Goal: Information Seeking & Learning: Learn about a topic

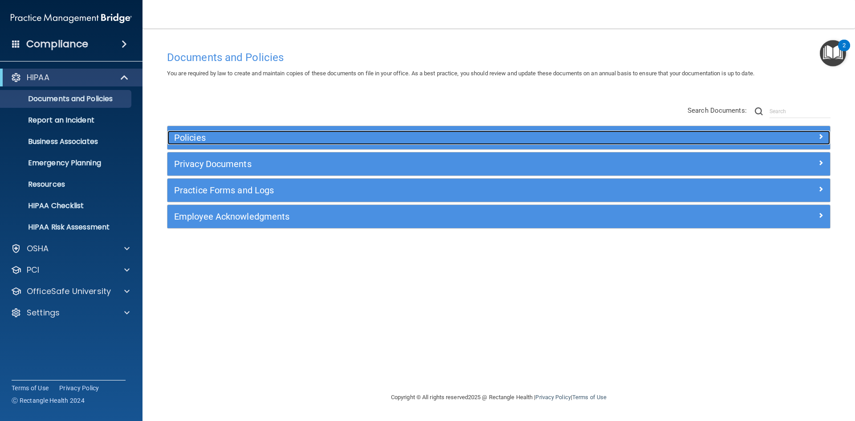
click at [216, 141] on h5 "Policies" at bounding box center [416, 138] width 484 height 10
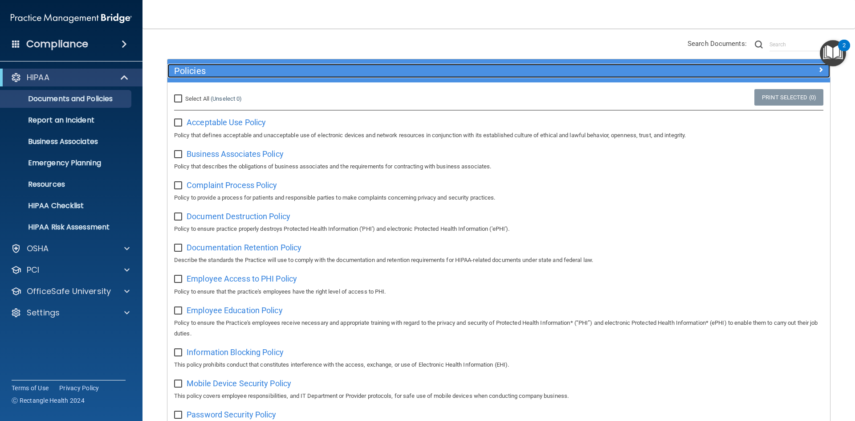
scroll to position [35, 0]
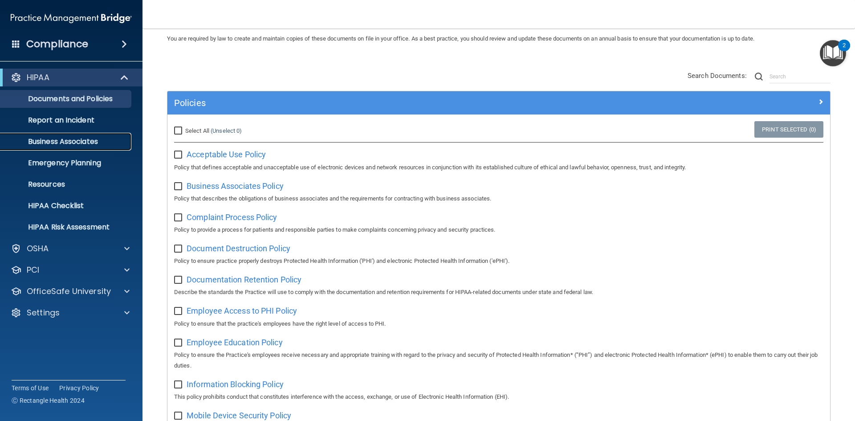
click at [52, 137] on p "Business Associates" at bounding box center [67, 141] width 122 height 9
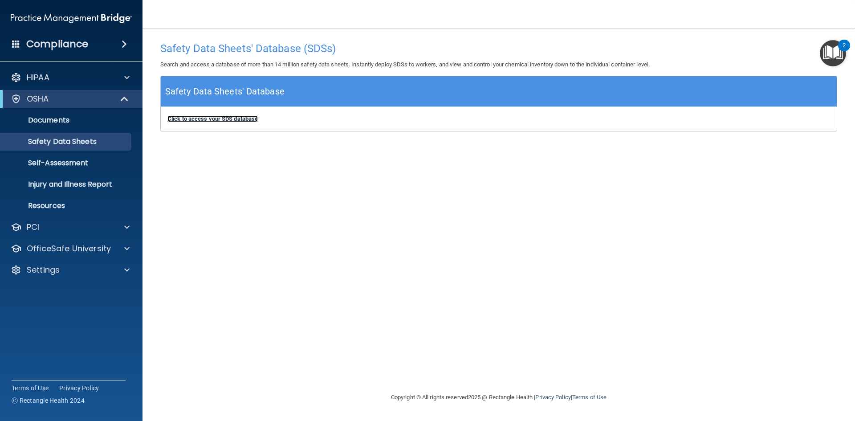
click at [206, 121] on b "Click to access your SDS database" at bounding box center [212, 118] width 90 height 7
click at [50, 163] on p "Self-Assessment" at bounding box center [67, 163] width 122 height 9
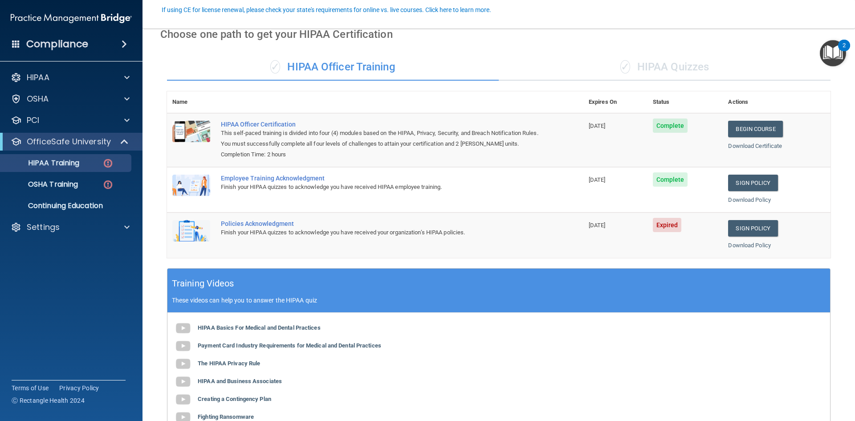
scroll to position [100, 0]
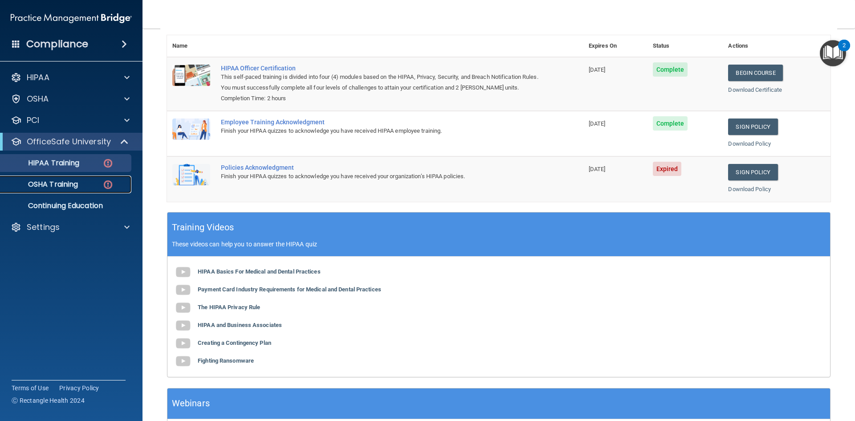
click at [69, 189] on link "OSHA Training" at bounding box center [61, 184] width 140 height 18
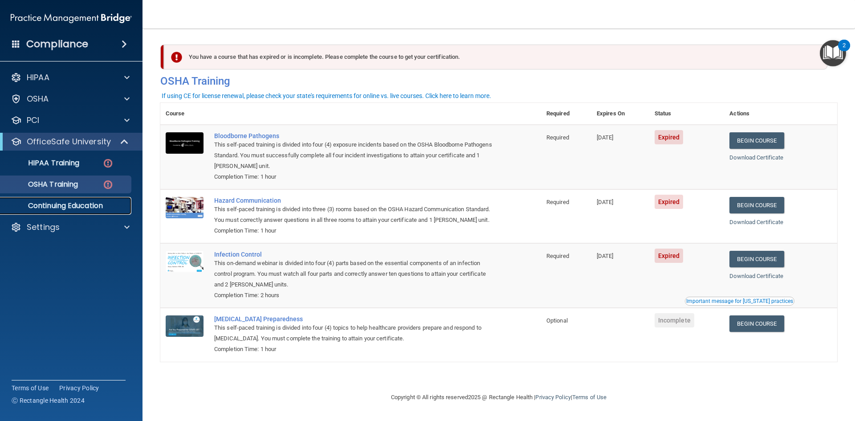
click at [66, 207] on p "Continuing Education" at bounding box center [67, 205] width 122 height 9
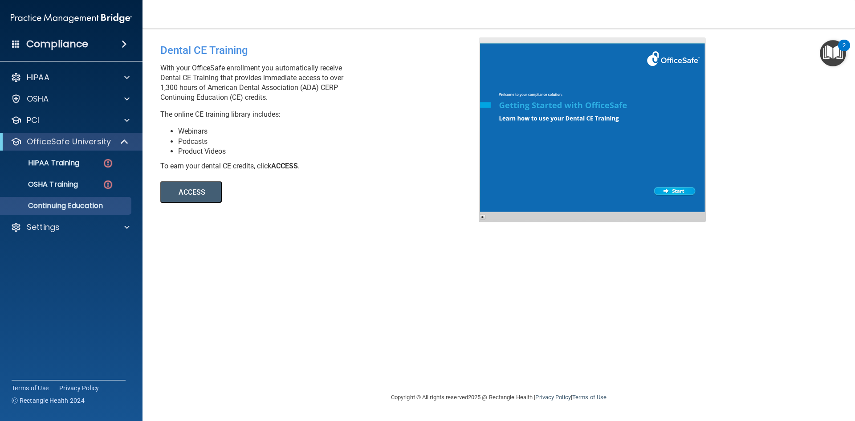
click at [188, 197] on button "ACCESS" at bounding box center [190, 191] width 61 height 21
